Goal: Task Accomplishment & Management: Use online tool/utility

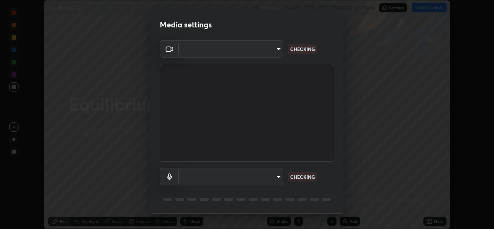
scroll to position [24, 0]
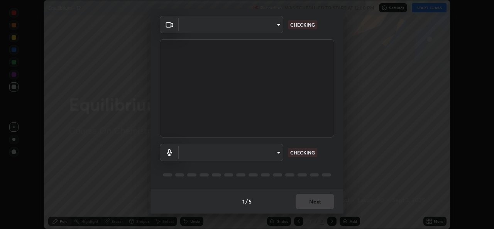
type input "a83bb134842fd6c46cae91b6313aa5efba961fee809e7364c6ef7c36ed00ea69"
click at [277, 155] on body "Erase all Equilibrium - 12 Recording WAS SCHEDULED TO START AT 12:00 PM Setting…" at bounding box center [247, 114] width 494 height 229
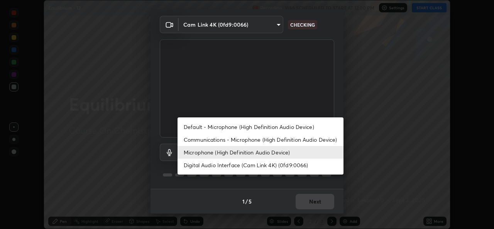
click at [263, 126] on li "Default - Microphone (High Definition Audio Device)" at bounding box center [260, 126] width 166 height 13
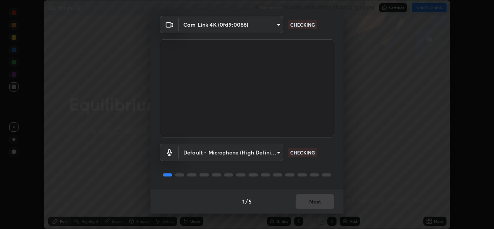
click at [277, 154] on body "Erase all Equilibrium - 12 Recording WAS SCHEDULED TO START AT 12:00 PM Setting…" at bounding box center [247, 114] width 494 height 229
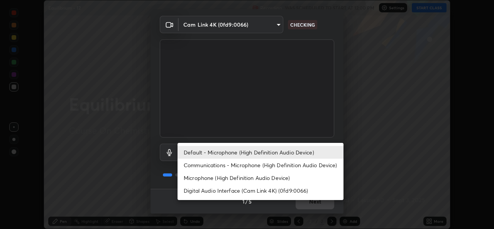
click at [258, 178] on li "Microphone (High Definition Audio Device)" at bounding box center [260, 177] width 166 height 13
type input "1096ec1564036cbcf0e9abd5aaef12808ae7e2dc0601459cd77712751889dd54"
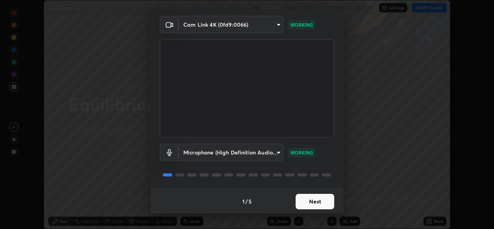
click at [312, 203] on button "Next" at bounding box center [315, 201] width 39 height 15
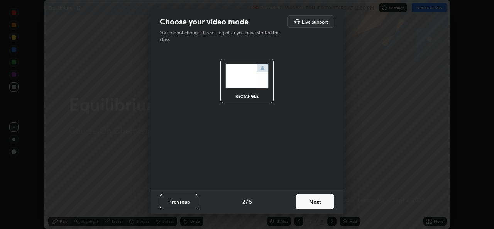
scroll to position [0, 0]
click at [312, 203] on button "Next" at bounding box center [315, 201] width 39 height 15
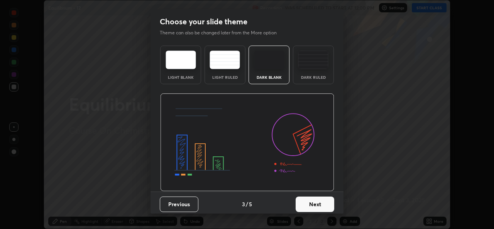
click at [318, 204] on button "Next" at bounding box center [315, 203] width 39 height 15
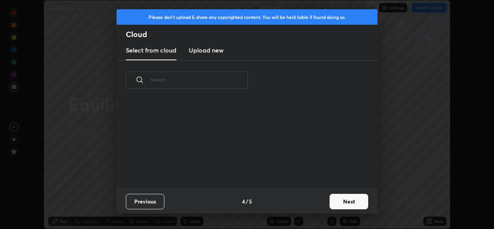
click at [344, 201] on button "Next" at bounding box center [348, 201] width 39 height 15
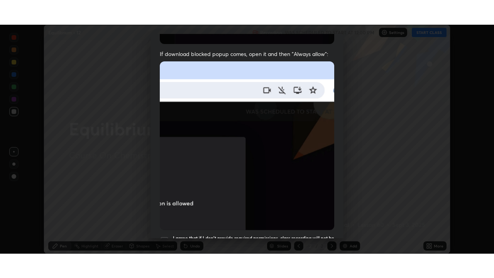
scroll to position [182, 0]
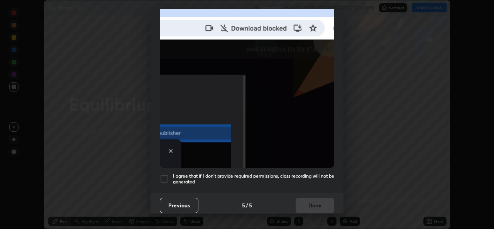
click at [171, 177] on div "I agree that if I don't provide required permissions, class recording will not …" at bounding box center [247, 178] width 174 height 9
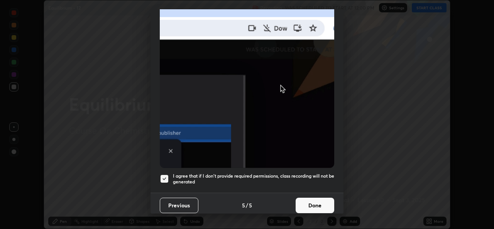
click at [304, 203] on button "Done" at bounding box center [315, 205] width 39 height 15
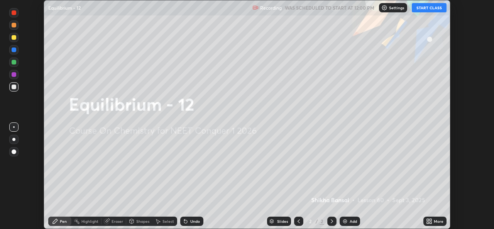
click at [423, 7] on button "START CLASS" at bounding box center [429, 7] width 35 height 9
click at [432, 221] on icon at bounding box center [429, 221] width 6 height 6
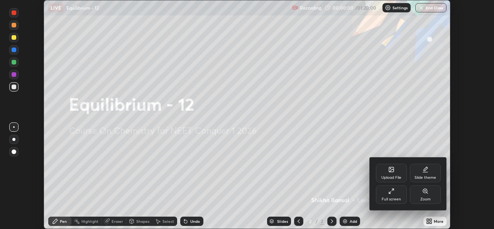
click at [396, 200] on div "Full screen" at bounding box center [391, 199] width 19 height 4
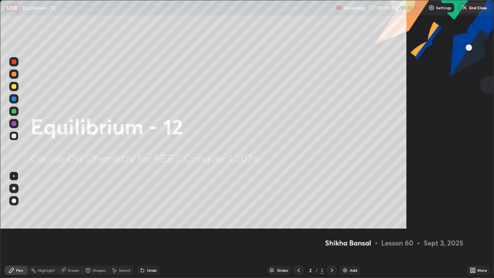
scroll to position [278, 494]
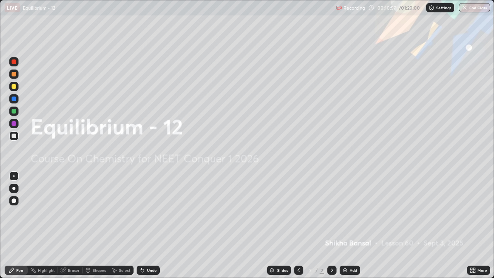
click at [348, 228] on div "Add" at bounding box center [349, 269] width 20 height 9
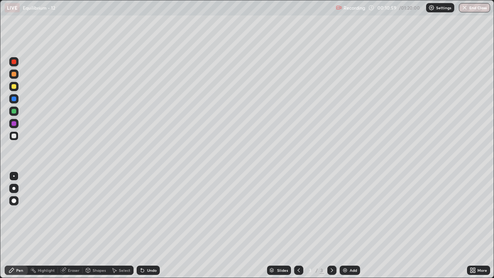
click at [14, 86] on div at bounding box center [14, 86] width 5 height 5
click at [15, 136] on div at bounding box center [14, 135] width 5 height 5
click at [17, 88] on div at bounding box center [13, 86] width 9 height 9
click at [14, 140] on div at bounding box center [13, 135] width 9 height 9
click at [345, 228] on img at bounding box center [345, 270] width 6 height 6
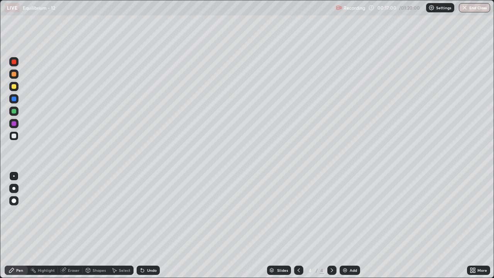
click at [15, 85] on div at bounding box center [14, 86] width 5 height 5
click at [12, 132] on div at bounding box center [13, 135] width 9 height 9
click at [17, 88] on div at bounding box center [13, 86] width 9 height 9
click at [13, 135] on div at bounding box center [14, 135] width 5 height 5
click at [350, 228] on div "Add" at bounding box center [353, 270] width 7 height 4
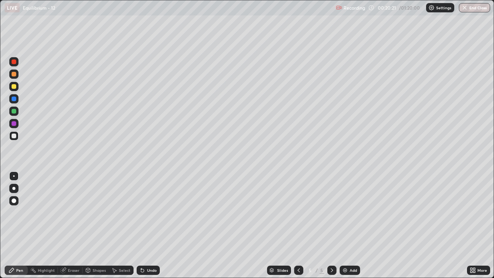
click at [15, 86] on div at bounding box center [14, 86] width 5 height 5
click at [14, 136] on div at bounding box center [14, 135] width 5 height 5
click at [15, 85] on div at bounding box center [14, 86] width 5 height 5
click at [15, 138] on div at bounding box center [13, 135] width 9 height 9
click at [350, 228] on div "Add" at bounding box center [353, 270] width 7 height 4
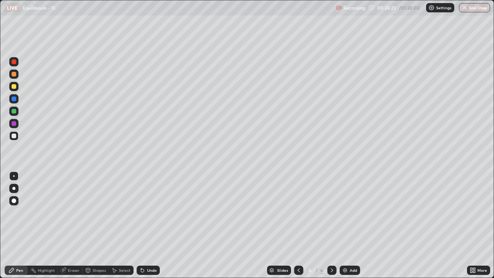
click at [17, 87] on div at bounding box center [13, 86] width 9 height 9
click at [16, 139] on div at bounding box center [13, 135] width 9 height 9
click at [149, 228] on div "Undo" at bounding box center [152, 270] width 10 height 4
click at [149, 228] on div "Undo" at bounding box center [148, 269] width 23 height 9
click at [150, 228] on div "Undo" at bounding box center [148, 269] width 23 height 9
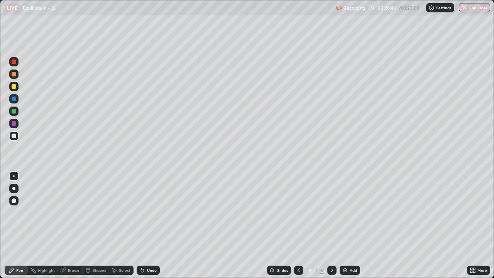
click at [152, 228] on div "Undo" at bounding box center [148, 269] width 23 height 9
click at [17, 88] on div at bounding box center [13, 86] width 9 height 9
click at [15, 139] on div at bounding box center [13, 135] width 9 height 9
click at [10, 228] on div at bounding box center [14, 216] width 12 height 93
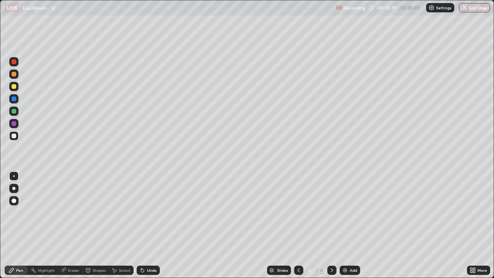
click at [14, 87] on div at bounding box center [14, 86] width 5 height 5
click at [15, 138] on div at bounding box center [13, 135] width 9 height 9
click at [15, 87] on div at bounding box center [14, 86] width 5 height 5
click at [14, 111] on div at bounding box center [14, 111] width 5 height 5
click at [15, 139] on div at bounding box center [13, 135] width 9 height 9
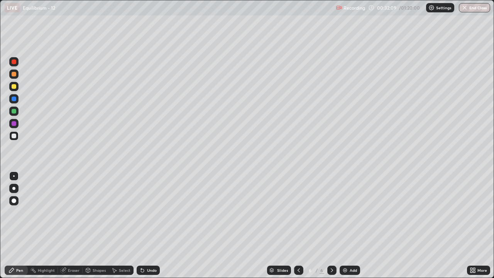
click at [150, 228] on div "Undo" at bounding box center [152, 270] width 10 height 4
click at [15, 111] on div at bounding box center [14, 111] width 5 height 5
click at [354, 228] on div "Add" at bounding box center [353, 270] width 7 height 4
click at [13, 137] on div at bounding box center [14, 135] width 5 height 5
click at [14, 86] on div at bounding box center [14, 86] width 5 height 5
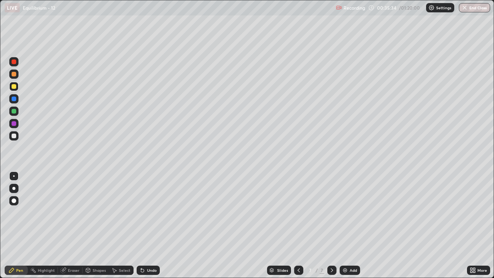
click at [152, 228] on div "Undo" at bounding box center [148, 269] width 23 height 9
click at [17, 140] on div at bounding box center [13, 136] width 9 height 12
click at [15, 112] on div at bounding box center [14, 111] width 5 height 5
click at [17, 140] on div at bounding box center [13, 135] width 9 height 9
click at [298, 228] on icon at bounding box center [299, 270] width 6 height 6
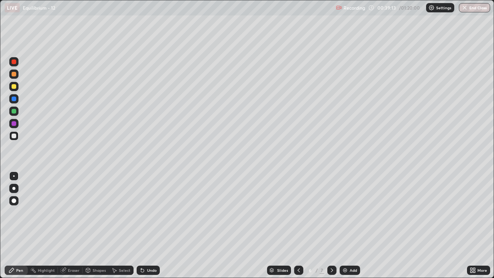
click at [298, 228] on icon at bounding box center [299, 270] width 6 height 6
click at [331, 228] on icon at bounding box center [332, 270] width 6 height 6
click at [298, 228] on icon at bounding box center [299, 270] width 6 height 6
click at [331, 228] on icon at bounding box center [332, 270] width 6 height 6
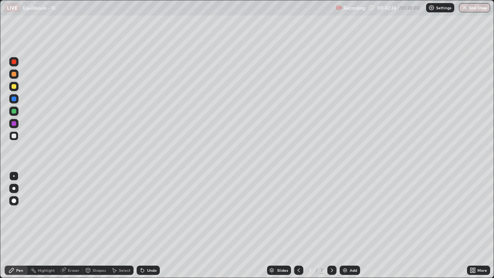
click at [351, 228] on div "Add" at bounding box center [353, 270] width 7 height 4
click at [15, 88] on div at bounding box center [14, 86] width 5 height 5
click at [18, 137] on div at bounding box center [13, 135] width 9 height 9
click at [64, 51] on icon at bounding box center [67, 53] width 6 height 6
click at [15, 88] on div at bounding box center [14, 86] width 5 height 5
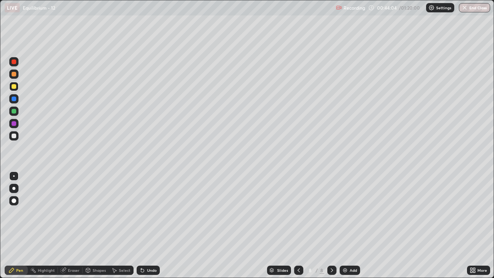
click at [14, 136] on div at bounding box center [14, 135] width 5 height 5
click at [348, 228] on div "Add" at bounding box center [349, 269] width 20 height 9
click at [17, 87] on div at bounding box center [13, 86] width 9 height 9
click at [15, 137] on div at bounding box center [14, 135] width 5 height 5
click at [17, 87] on div at bounding box center [13, 86] width 9 height 9
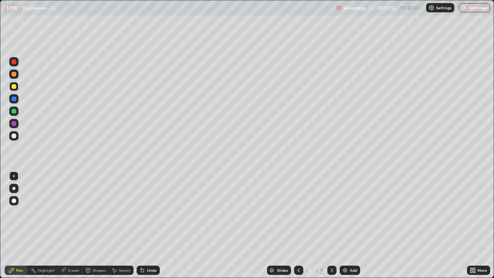
click at [15, 114] on div at bounding box center [13, 110] width 9 height 9
click at [75, 228] on div "Eraser" at bounding box center [74, 270] width 12 height 4
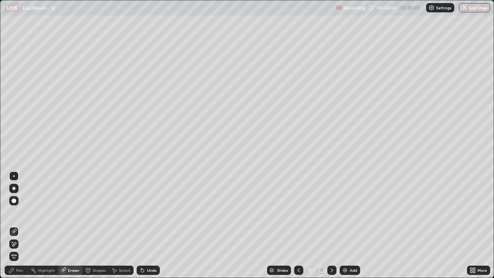
click at [19, 228] on div "Pen" at bounding box center [19, 270] width 7 height 4
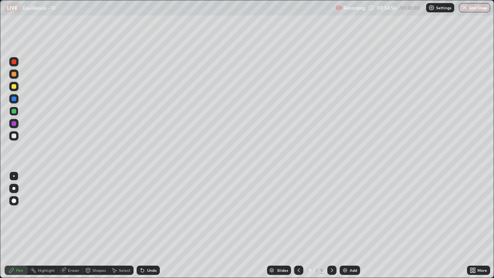
click at [12, 139] on div at bounding box center [13, 135] width 9 height 9
click at [78, 228] on div "Eraser" at bounding box center [74, 270] width 12 height 4
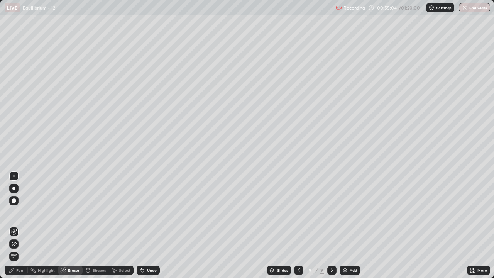
click at [19, 228] on div "Pen" at bounding box center [19, 270] width 7 height 4
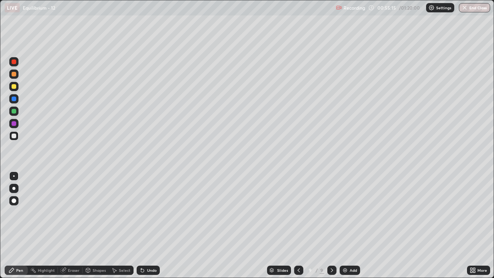
click at [15, 77] on div at bounding box center [13, 73] width 9 height 9
click at [357, 228] on div "Add" at bounding box center [349, 269] width 20 height 9
click at [15, 140] on div at bounding box center [13, 135] width 9 height 9
click at [298, 228] on icon at bounding box center [298, 270] width 6 height 6
click at [331, 228] on icon at bounding box center [332, 270] width 6 height 6
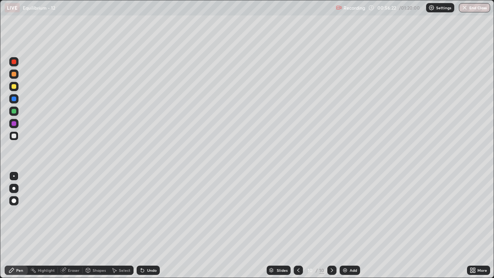
click at [331, 228] on icon at bounding box center [332, 270] width 6 height 6
click at [306, 228] on div "10" at bounding box center [310, 270] width 8 height 5
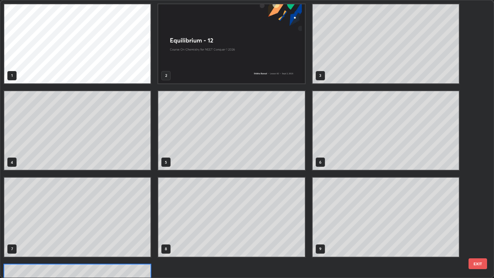
scroll to position [275, 489]
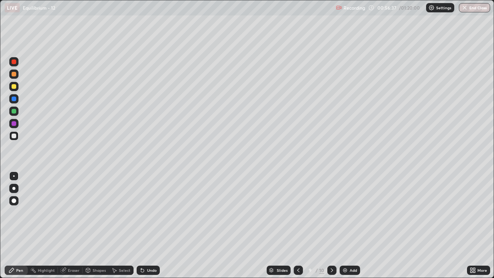
click at [332, 228] on icon at bounding box center [332, 270] width 6 height 6
click at [296, 228] on icon at bounding box center [298, 270] width 6 height 6
click at [331, 228] on icon at bounding box center [332, 270] width 6 height 6
click at [18, 89] on div at bounding box center [13, 86] width 9 height 9
click at [13, 110] on div at bounding box center [14, 111] width 5 height 5
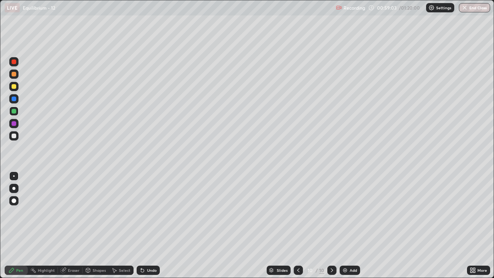
click at [351, 228] on div "Add" at bounding box center [349, 269] width 20 height 9
click at [15, 84] on div at bounding box center [14, 86] width 5 height 5
click at [297, 228] on icon at bounding box center [298, 270] width 2 height 4
click at [14, 74] on div at bounding box center [14, 74] width 5 height 5
click at [301, 228] on div at bounding box center [298, 269] width 9 height 9
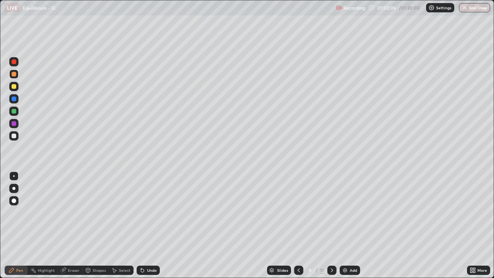
click at [331, 228] on icon at bounding box center [332, 270] width 6 height 6
click at [332, 228] on icon at bounding box center [332, 270] width 6 height 6
click at [17, 88] on div at bounding box center [13, 86] width 9 height 9
click at [17, 112] on div at bounding box center [13, 110] width 9 height 9
click at [18, 139] on div at bounding box center [13, 135] width 9 height 9
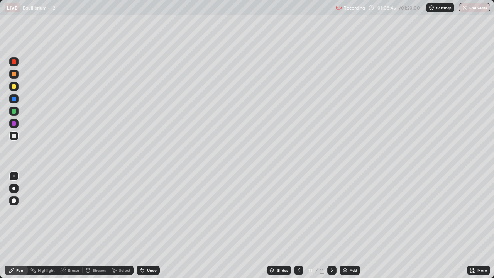
click at [345, 228] on img at bounding box center [345, 270] width 6 height 6
click at [17, 87] on div at bounding box center [13, 86] width 9 height 9
click at [14, 140] on div at bounding box center [13, 135] width 9 height 9
click at [350, 228] on div "Add" at bounding box center [353, 270] width 7 height 4
click at [13, 88] on div at bounding box center [14, 86] width 5 height 5
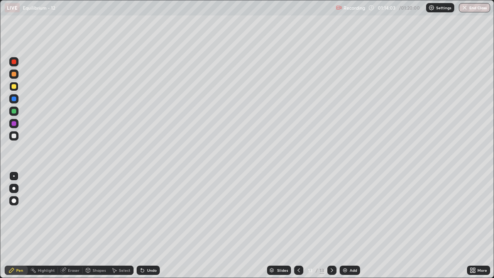
click at [17, 137] on div at bounding box center [13, 135] width 9 height 9
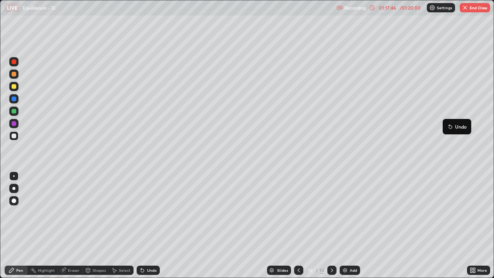
click at [299, 228] on icon at bounding box center [299, 270] width 6 height 6
click at [331, 228] on icon at bounding box center [332, 270] width 6 height 6
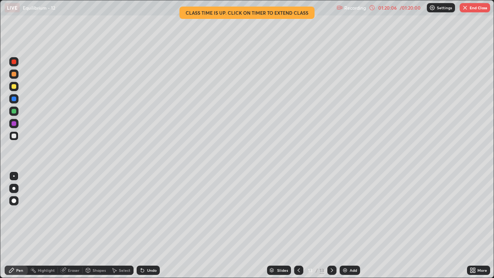
click at [476, 8] on button "End Class" at bounding box center [474, 7] width 30 height 9
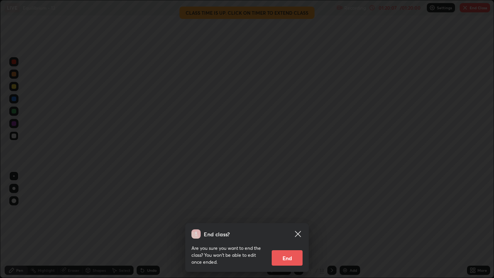
click at [290, 228] on button "End" at bounding box center [287, 257] width 31 height 15
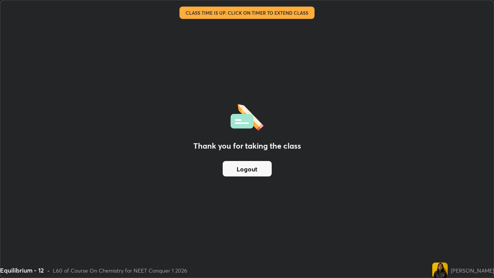
click at [243, 163] on button "Logout" at bounding box center [247, 168] width 49 height 15
